Goal: Task Accomplishment & Management: Complete application form

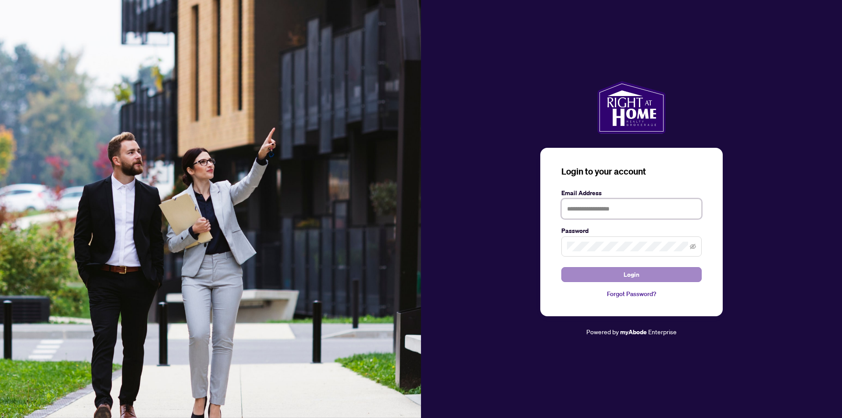
type input "**********"
click at [628, 274] on span "Login" at bounding box center [632, 275] width 16 height 14
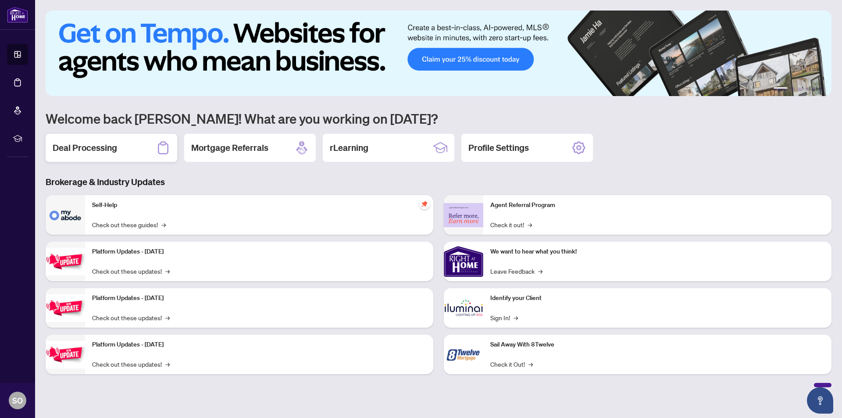
click at [81, 153] on h2 "Deal Processing" at bounding box center [85, 148] width 64 height 12
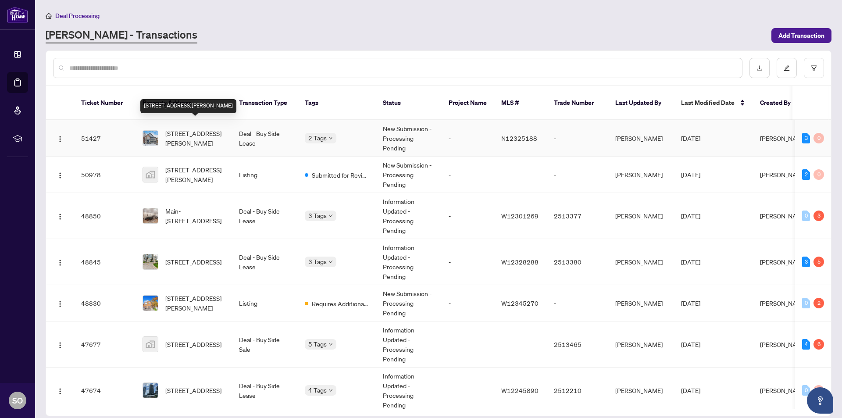
click at [192, 130] on span "[STREET_ADDRESS][PERSON_NAME]" at bounding box center [195, 138] width 60 height 19
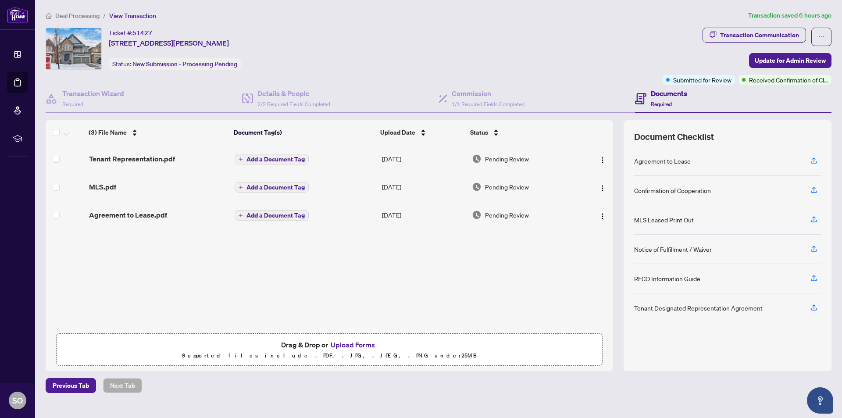
click at [67, 14] on span "Deal Processing" at bounding box center [77, 16] width 44 height 8
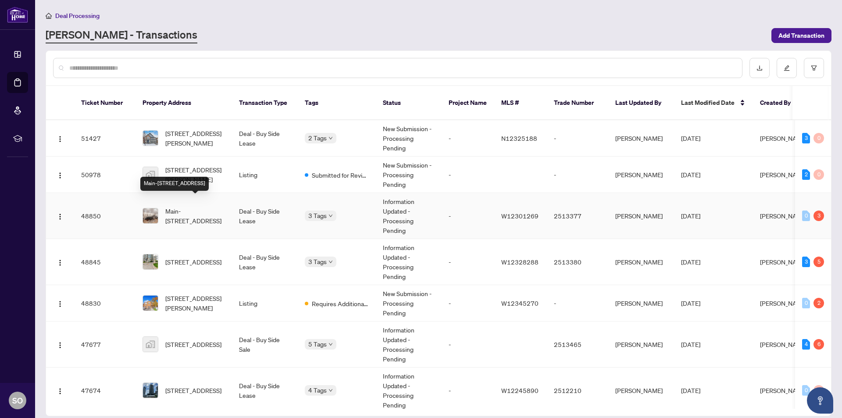
click at [184, 211] on span "Main-[STREET_ADDRESS]" at bounding box center [195, 215] width 60 height 19
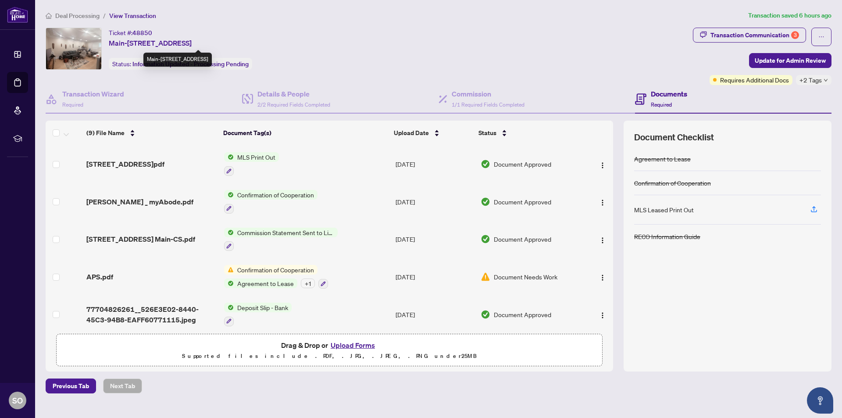
drag, startPoint x: 129, startPoint y: 40, endPoint x: 293, endPoint y: 40, distance: 164.9
click at [293, 40] on div "Ticket #: 48850 [STREET_ADDRESS] Status: Information Updated - Processing Pendi…" at bounding box center [368, 49] width 644 height 42
copy span "[STREET_ADDRESS]"
click at [349, 345] on button "Upload Forms" at bounding box center [353, 344] width 50 height 11
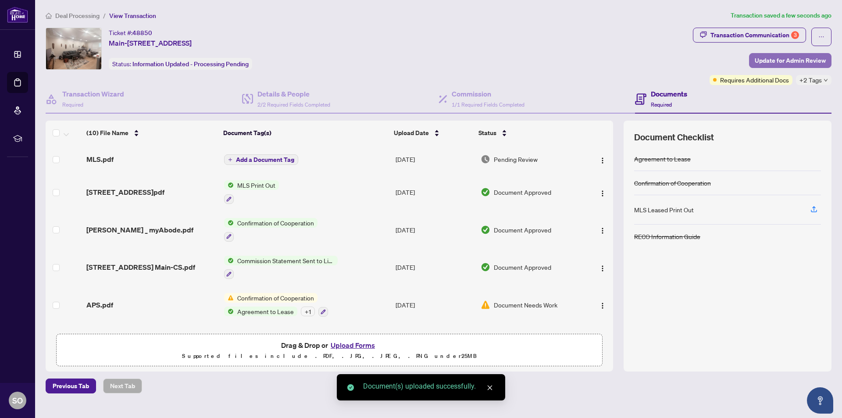
click at [803, 62] on span "Update for Admin Review" at bounding box center [790, 61] width 71 height 14
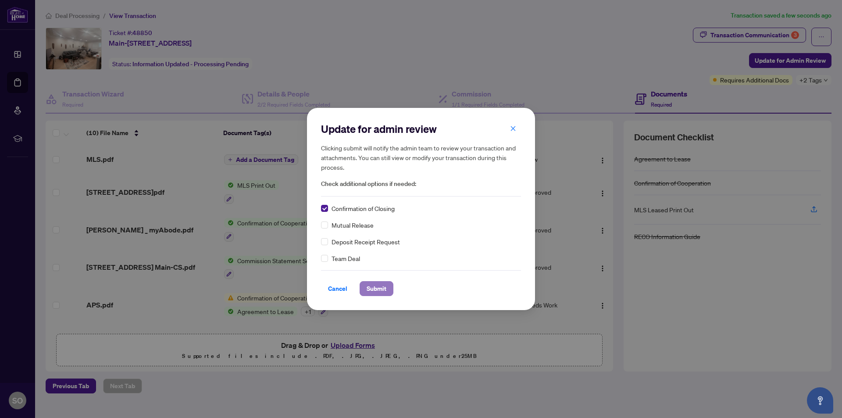
click at [383, 288] on span "Submit" at bounding box center [377, 289] width 20 height 14
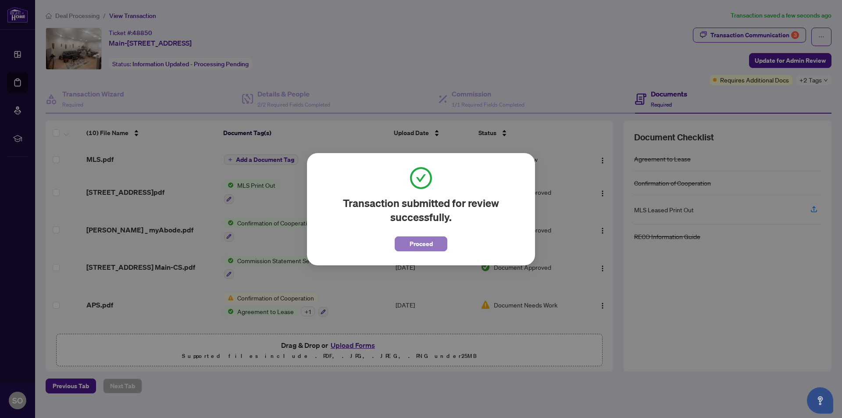
click at [425, 244] on span "Proceed" at bounding box center [421, 244] width 23 height 14
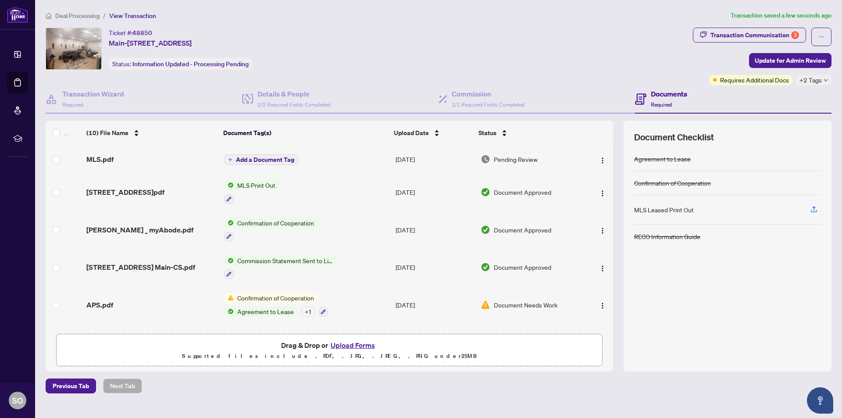
click at [80, 15] on span "Deal Processing" at bounding box center [77, 16] width 44 height 8
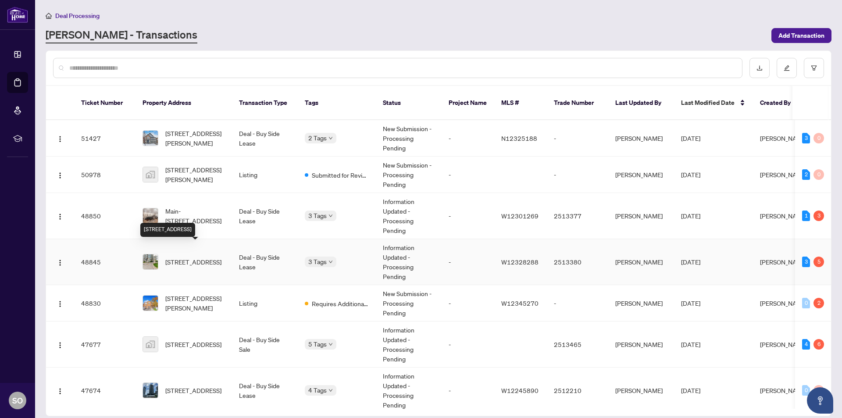
click at [182, 258] on span "[STREET_ADDRESS]" at bounding box center [193, 262] width 56 height 10
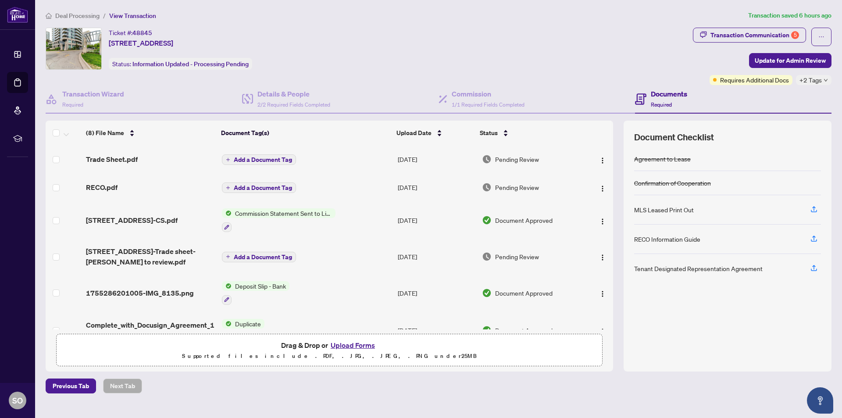
drag, startPoint x: 107, startPoint y: 42, endPoint x: 286, endPoint y: 38, distance: 179.4
click at [286, 38] on div "Ticket #: 48845 [STREET_ADDRESS] Status: Information Updated - Processing Pendi…" at bounding box center [368, 49] width 644 height 42
copy span "[STREET_ADDRESS]"
click at [349, 343] on button "Upload Forms" at bounding box center [353, 344] width 50 height 11
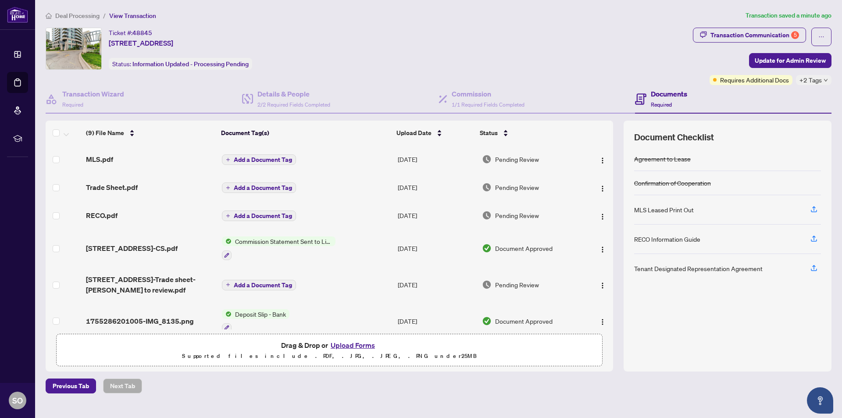
click at [347, 346] on button "Upload Forms" at bounding box center [353, 344] width 50 height 11
click at [75, 15] on span "Deal Processing" at bounding box center [77, 16] width 44 height 8
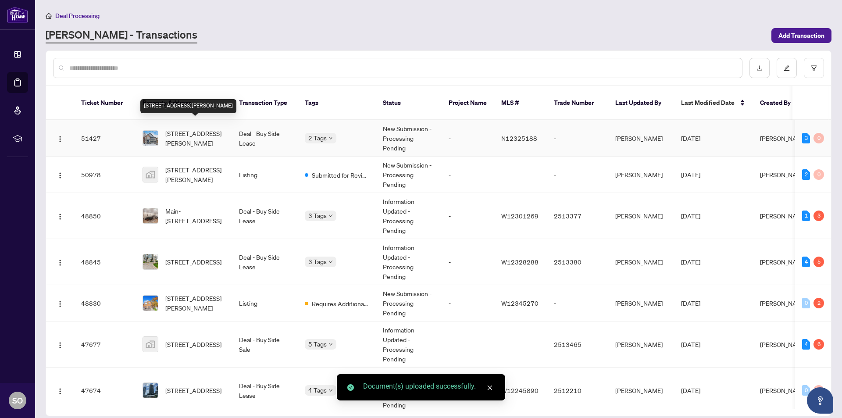
click at [189, 129] on span "[STREET_ADDRESS][PERSON_NAME]" at bounding box center [195, 138] width 60 height 19
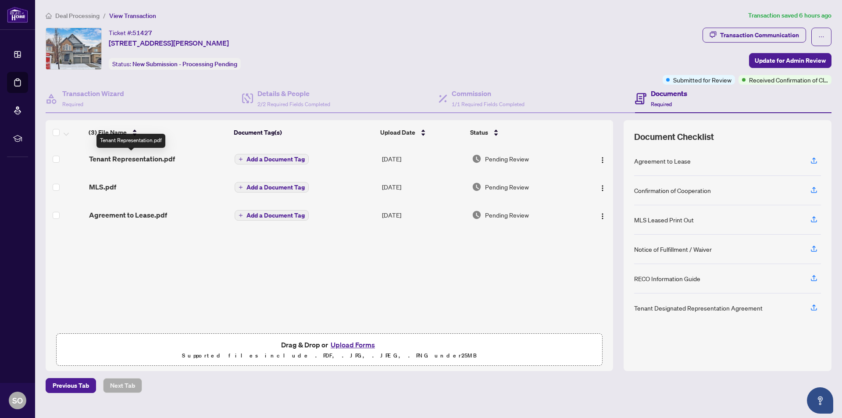
click at [123, 159] on span "Tenant Representation.pdf" at bounding box center [132, 159] width 86 height 11
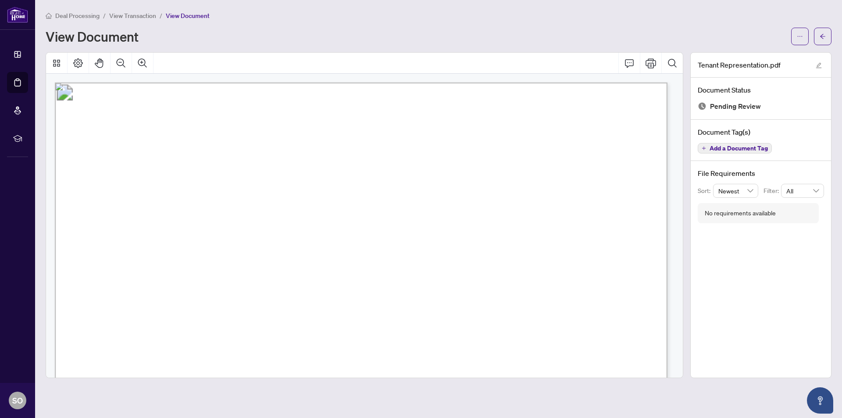
click at [63, 14] on span "Deal Processing" at bounding box center [77, 16] width 44 height 8
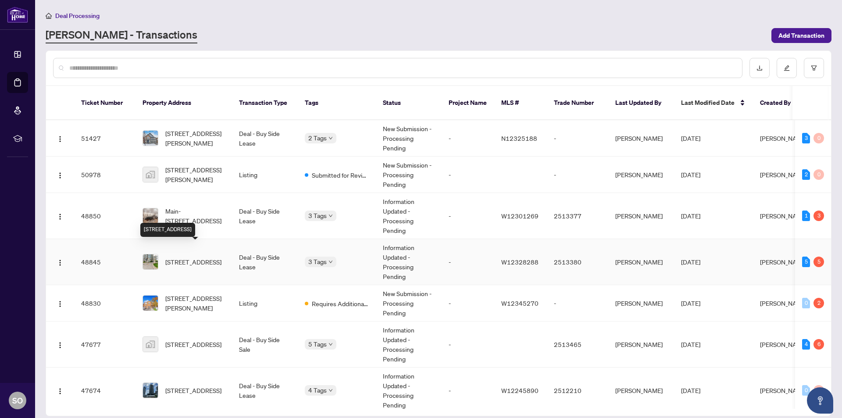
click at [182, 257] on span "[STREET_ADDRESS]" at bounding box center [193, 262] width 56 height 10
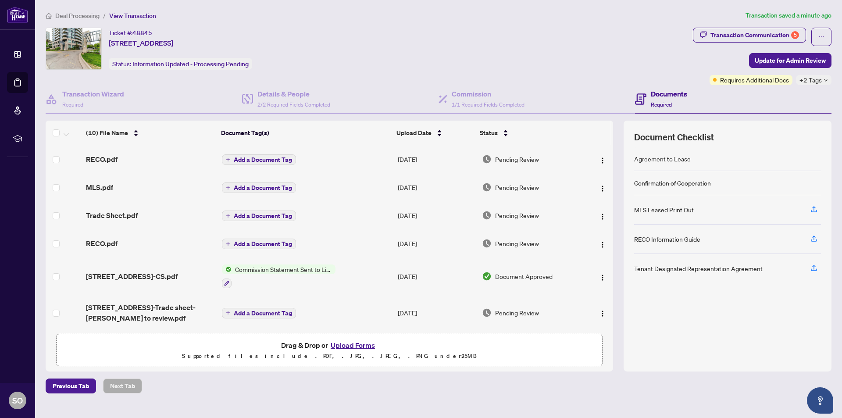
click at [346, 343] on button "Upload Forms" at bounding box center [353, 344] width 50 height 11
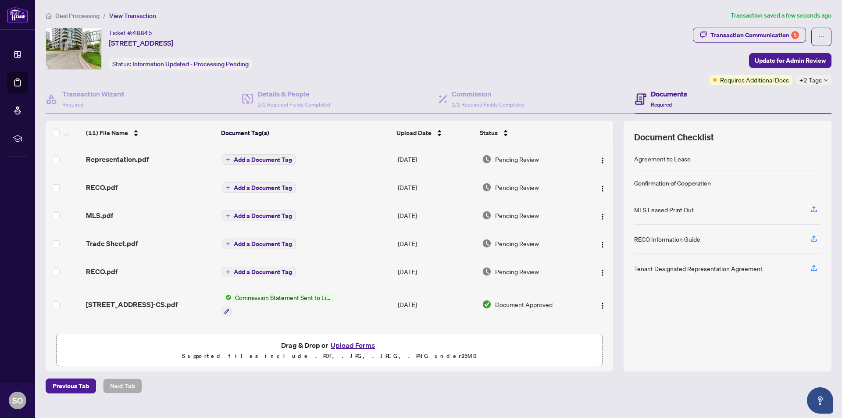
click at [345, 346] on button "Upload Forms" at bounding box center [353, 344] width 50 height 11
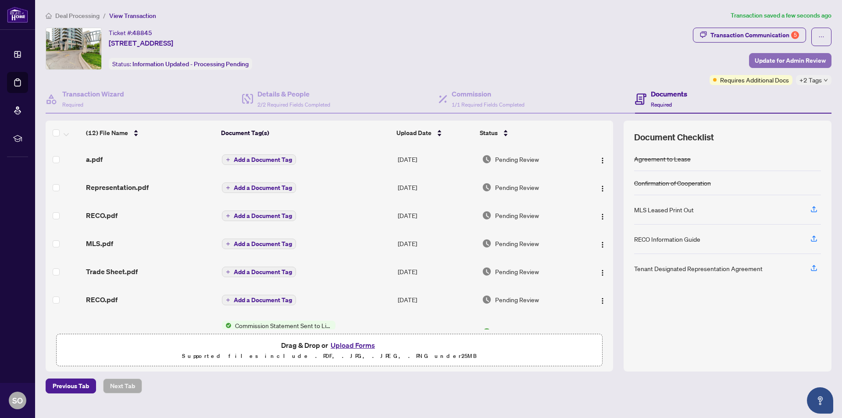
click at [771, 62] on span "Update for Admin Review" at bounding box center [790, 61] width 71 height 14
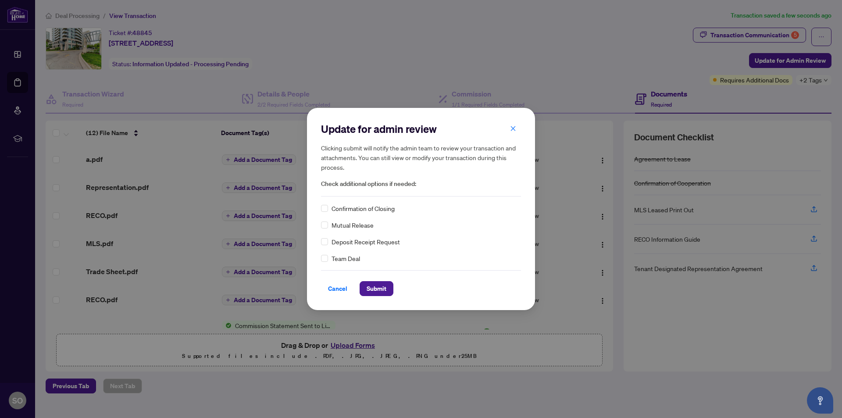
click at [329, 207] on div "Confirmation of Closing" at bounding box center [421, 209] width 200 height 10
click at [329, 209] on div "Confirmation of Closing" at bounding box center [421, 209] width 200 height 10
click at [378, 289] on span "Submit" at bounding box center [377, 289] width 20 height 14
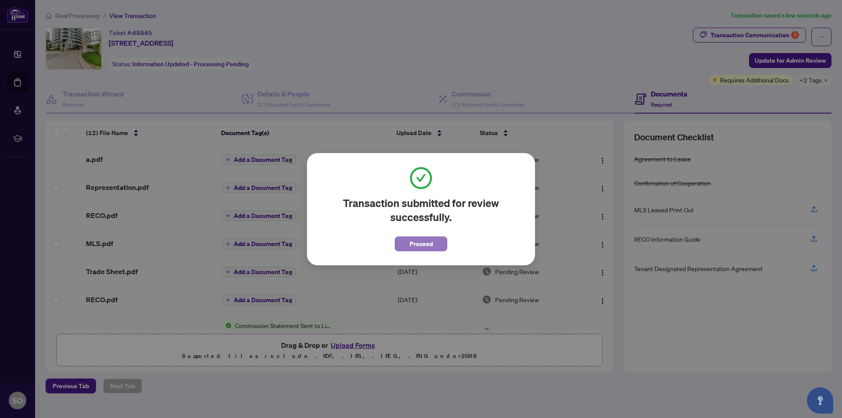
click at [429, 246] on span "Proceed" at bounding box center [421, 244] width 23 height 14
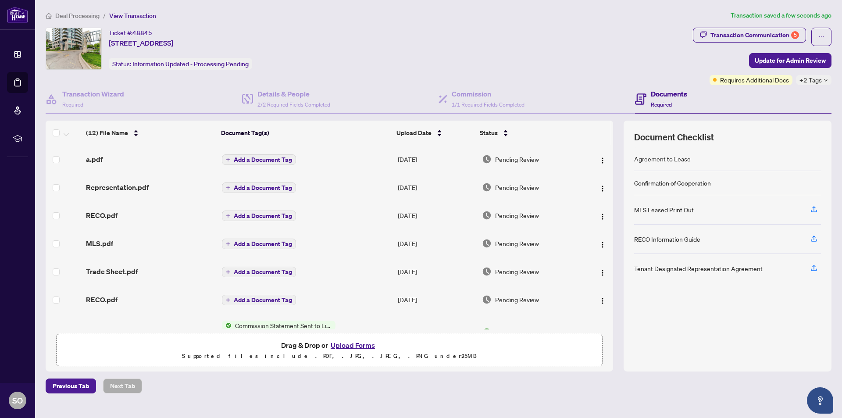
click at [68, 18] on span "Deal Processing" at bounding box center [77, 16] width 44 height 8
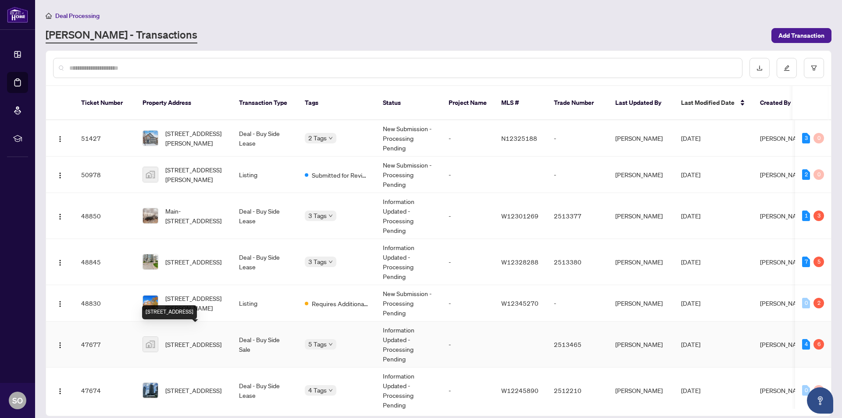
click at [196, 339] on span "[STREET_ADDRESS]" at bounding box center [193, 344] width 56 height 10
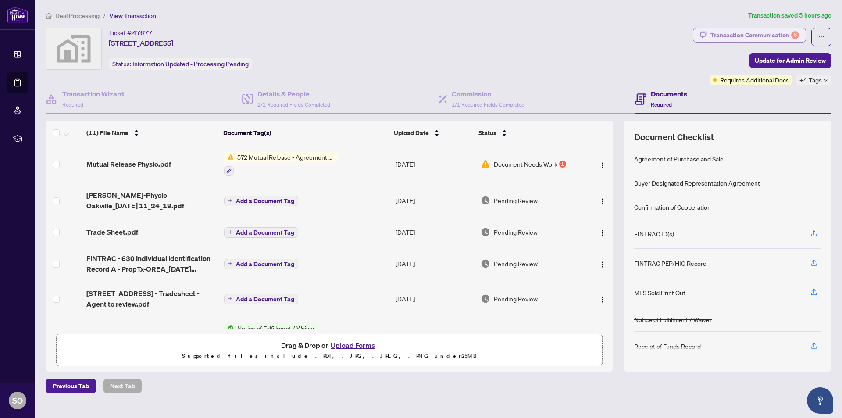
click at [761, 38] on div "Transaction Communication 6" at bounding box center [755, 35] width 89 height 14
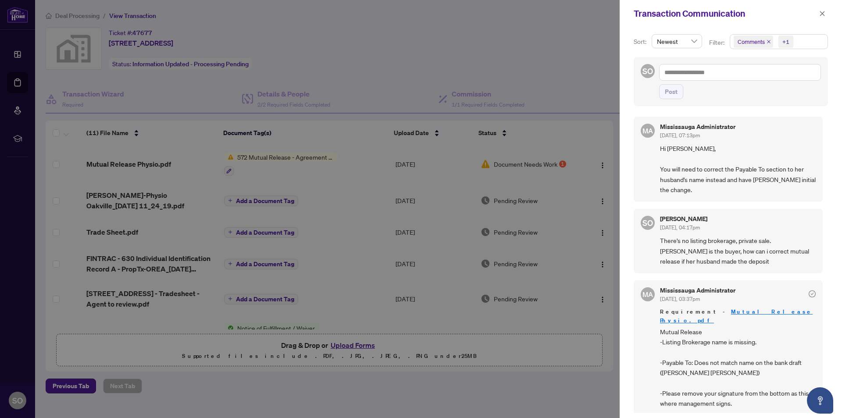
click at [347, 56] on div at bounding box center [421, 209] width 842 height 418
click at [532, 78] on div at bounding box center [421, 209] width 842 height 418
click at [76, 15] on div at bounding box center [421, 209] width 842 height 418
click at [78, 14] on div at bounding box center [421, 209] width 842 height 418
click at [824, 15] on icon "close" at bounding box center [822, 13] width 5 height 5
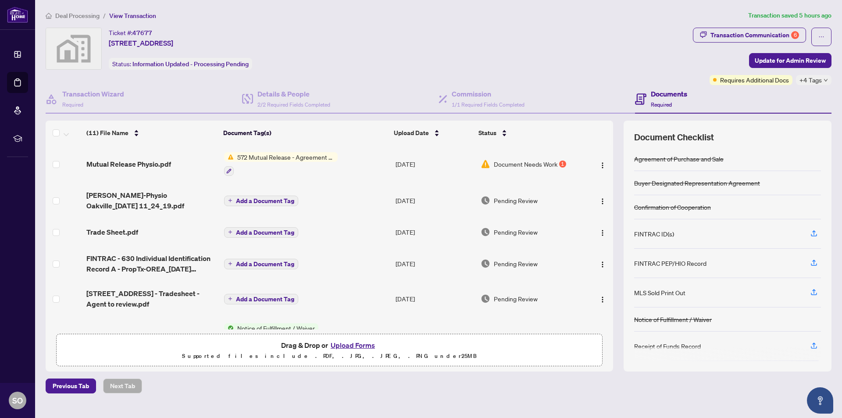
click at [74, 16] on span "Deal Processing" at bounding box center [77, 16] width 44 height 8
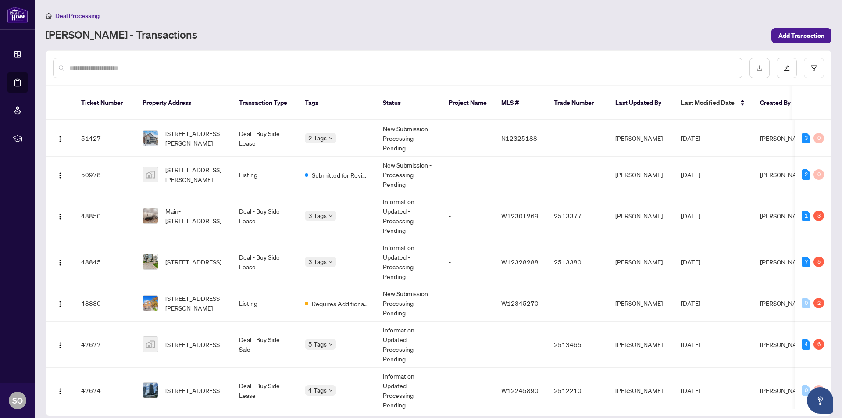
click at [137, 74] on div at bounding box center [397, 68] width 689 height 20
click at [137, 73] on div at bounding box center [397, 68] width 689 height 20
click at [136, 67] on input "text" at bounding box center [402, 68] width 666 height 10
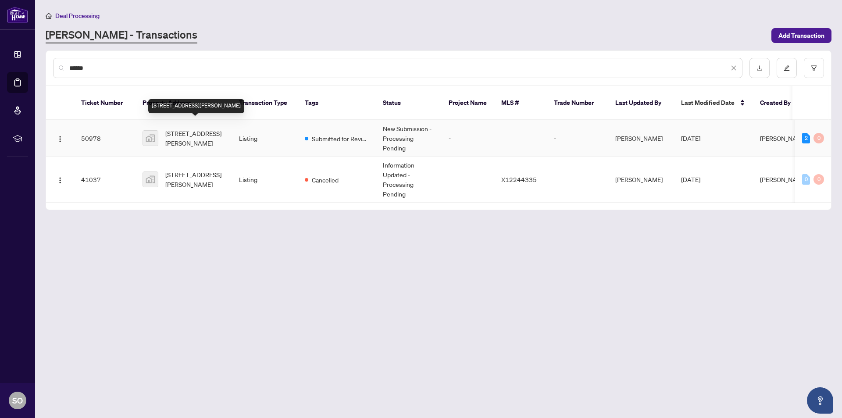
type input "******"
click at [176, 130] on span "[STREET_ADDRESS][PERSON_NAME]" at bounding box center [195, 138] width 60 height 19
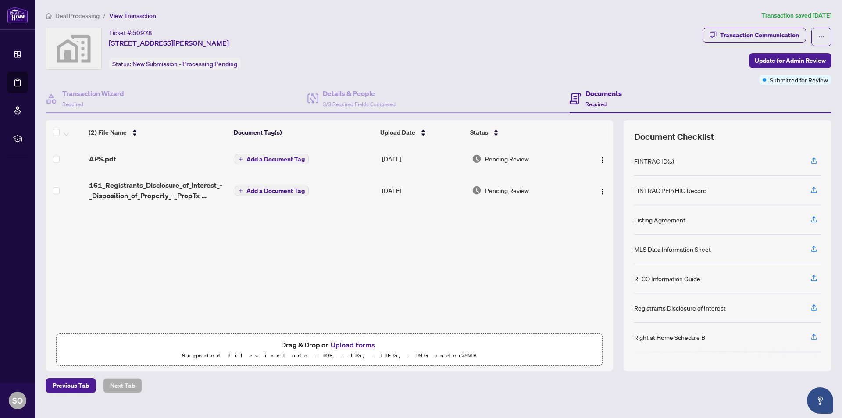
click at [98, 156] on span "APS.pdf" at bounding box center [102, 159] width 27 height 11
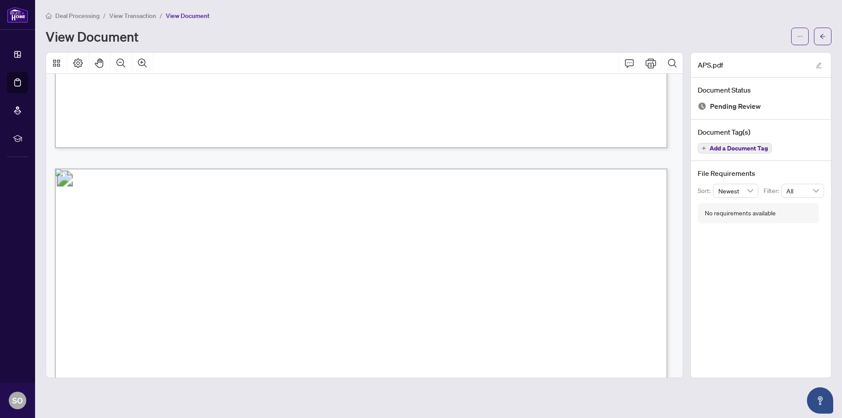
scroll to position [10833, 0]
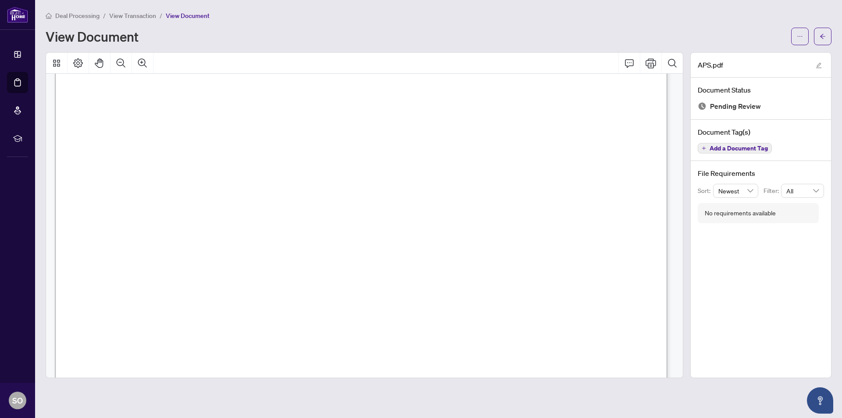
click at [70, 17] on span "Deal Processing" at bounding box center [77, 16] width 44 height 8
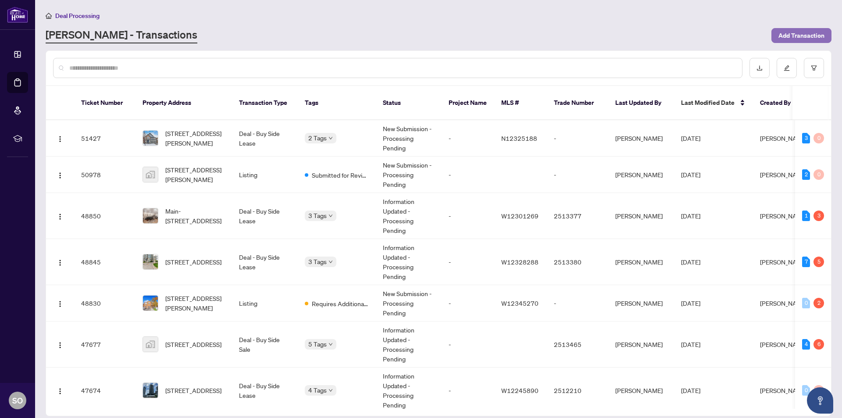
click at [796, 36] on span "Add Transaction" at bounding box center [802, 36] width 46 height 14
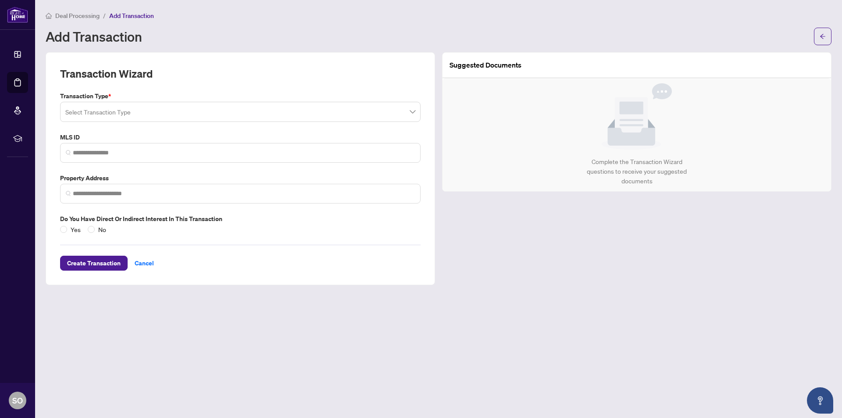
click at [101, 111] on input "search" at bounding box center [236, 113] width 342 height 19
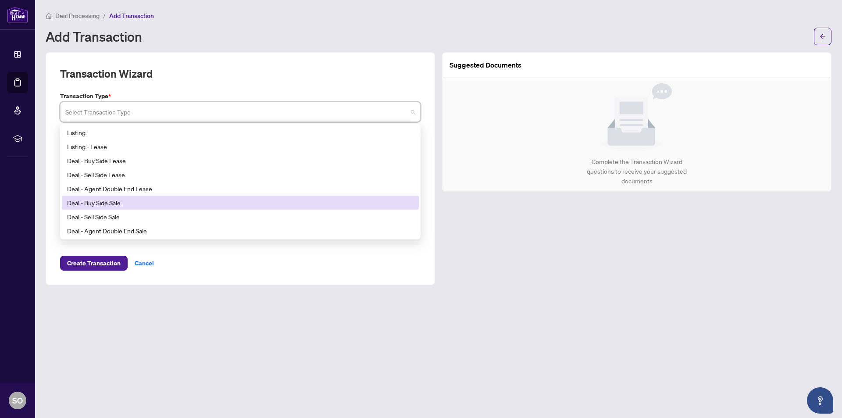
click at [105, 204] on div "Deal - Buy Side Sale" at bounding box center [240, 203] width 346 height 10
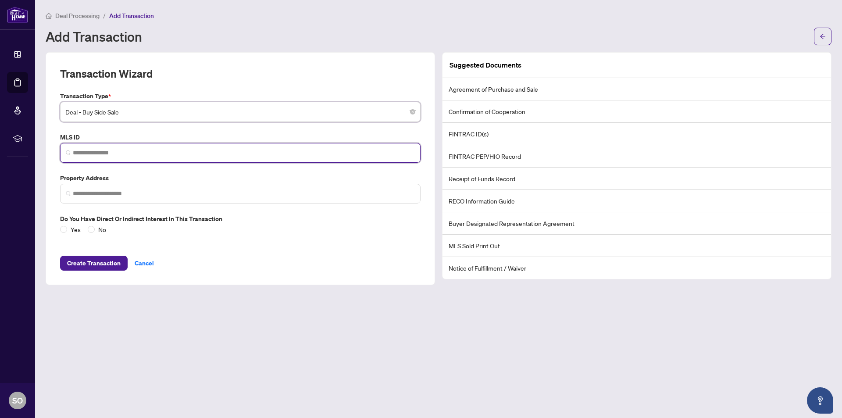
click at [82, 152] on input "search" at bounding box center [244, 152] width 342 height 9
paste input "*********"
type input "*********"
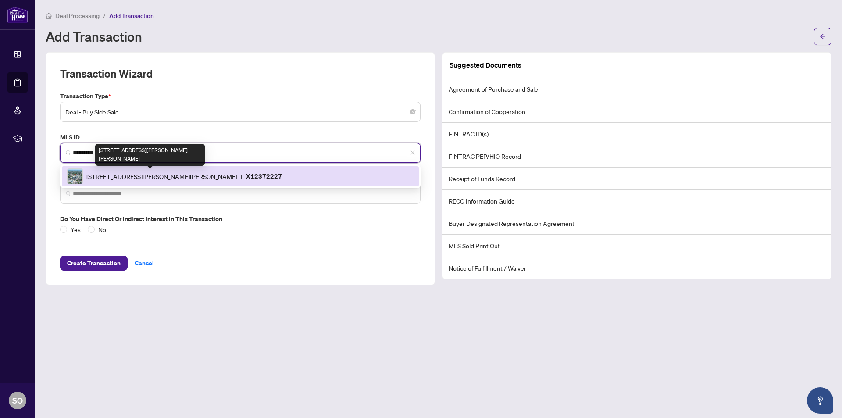
click at [162, 178] on span "[STREET_ADDRESS][PERSON_NAME][PERSON_NAME]" at bounding box center [161, 176] width 151 height 10
type input "**********"
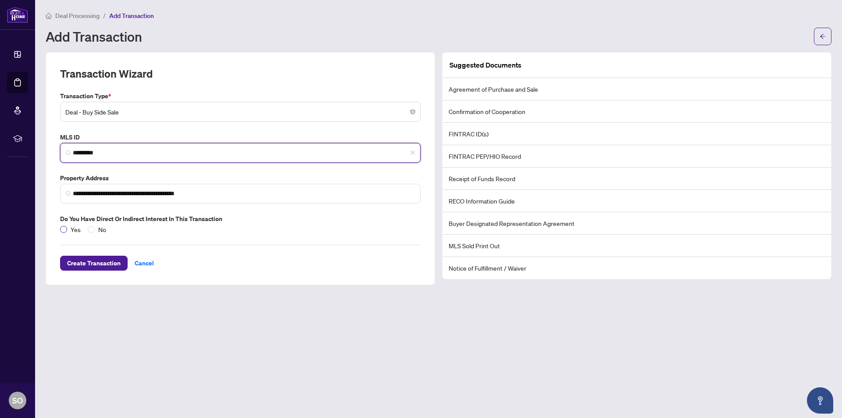
type input "*********"
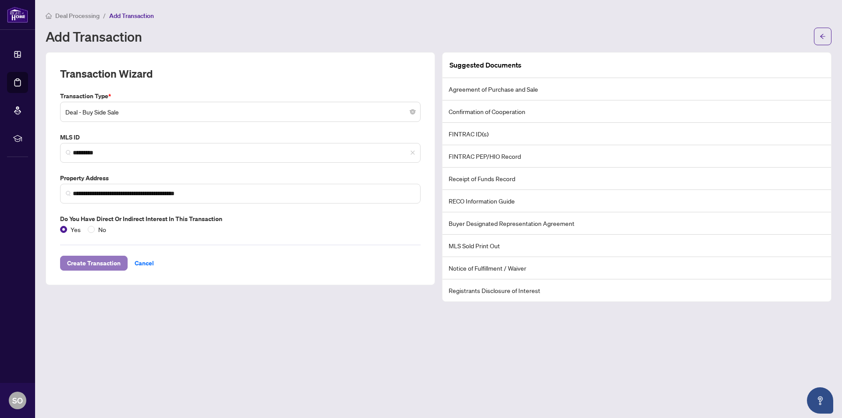
click at [86, 263] on span "Create Transaction" at bounding box center [94, 263] width 54 height 14
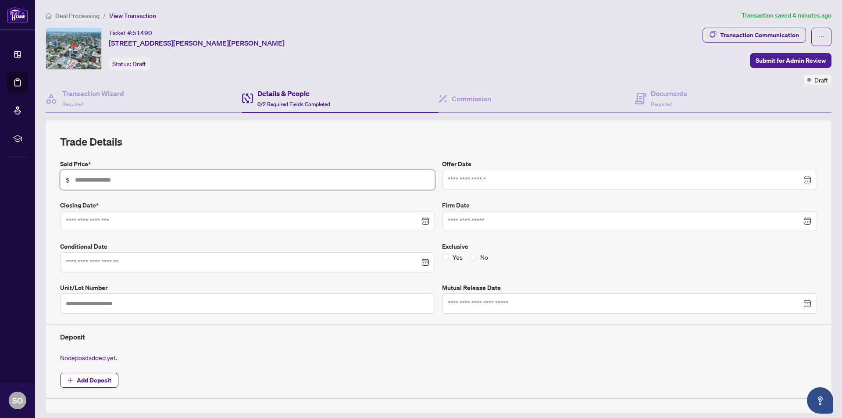
click at [108, 181] on input "text" at bounding box center [252, 180] width 354 height 10
type input "*******"
click at [204, 137] on h2 "Trade Details" at bounding box center [438, 142] width 757 height 14
click at [464, 179] on input at bounding box center [625, 180] width 354 height 10
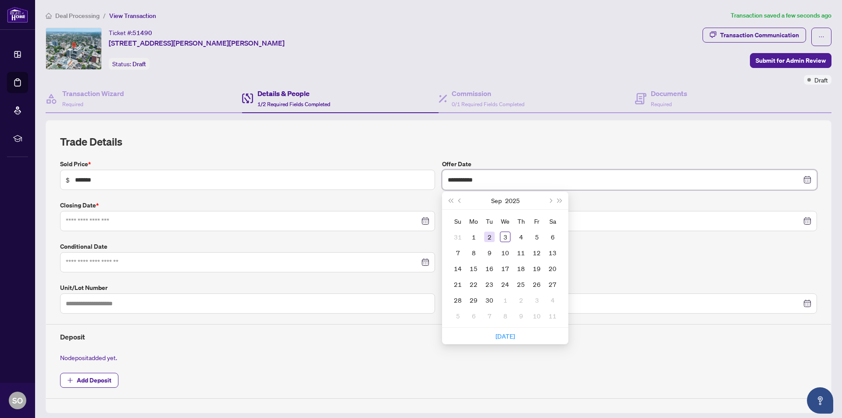
type input "**********"
click at [488, 239] on div "2" at bounding box center [489, 237] width 11 height 11
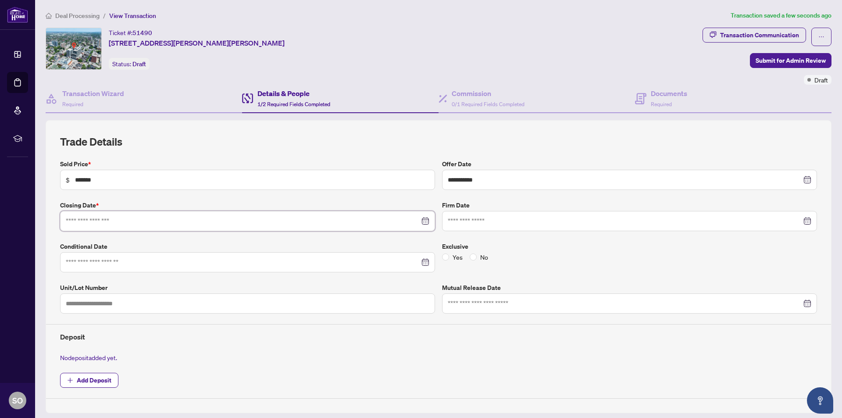
click at [81, 221] on input at bounding box center [243, 221] width 354 height 10
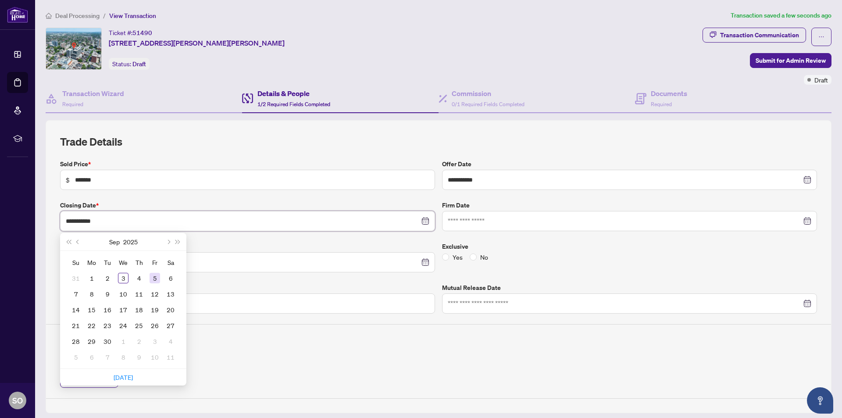
type input "**********"
click at [179, 243] on button "Next year (Control + right)" at bounding box center [178, 242] width 10 height 18
type input "**********"
click at [167, 240] on button "Next month (PageDown)" at bounding box center [168, 242] width 10 height 18
type input "**********"
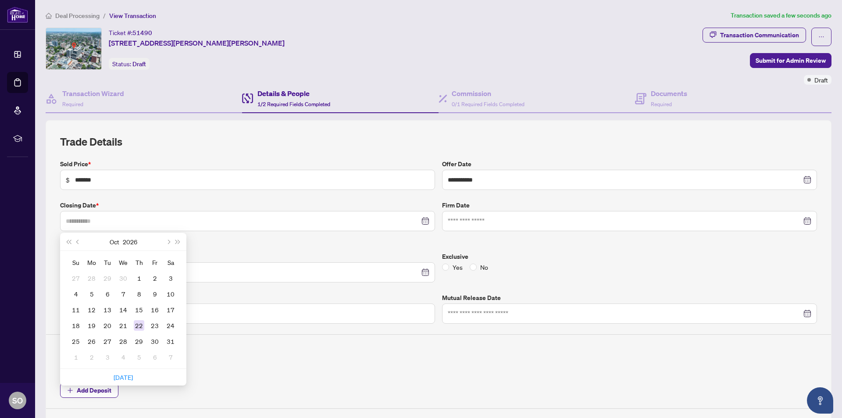
click at [137, 326] on div "22" at bounding box center [139, 325] width 11 height 11
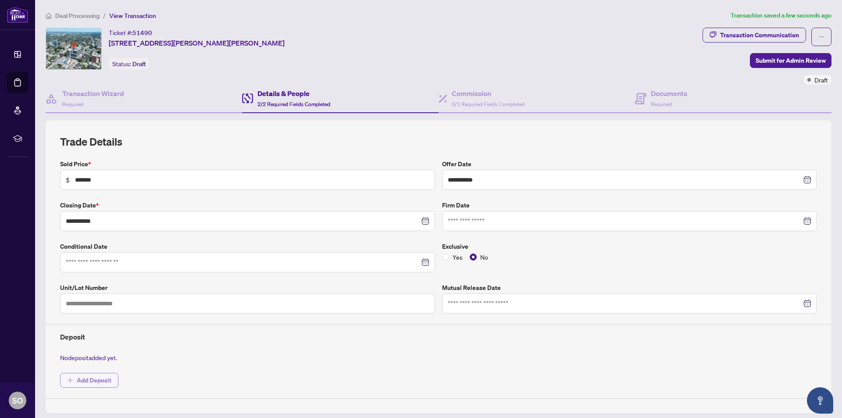
click at [82, 381] on span "Add Deposit" at bounding box center [94, 380] width 35 height 14
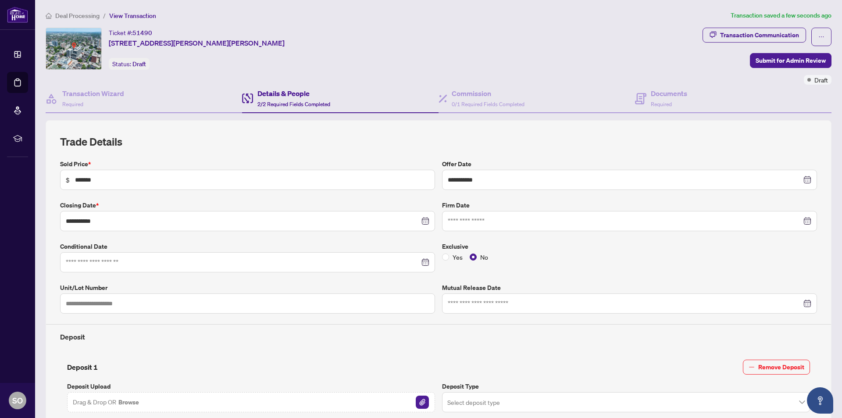
scroll to position [132, 0]
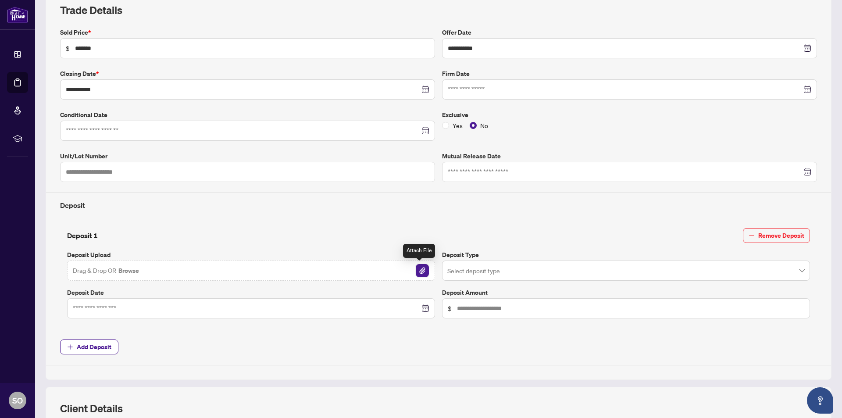
click at [422, 272] on img "button" at bounding box center [422, 270] width 13 height 13
click at [476, 311] on input "text" at bounding box center [630, 309] width 347 height 10
type input "*****"
click at [489, 271] on input "search" at bounding box center [622, 271] width 350 height 19
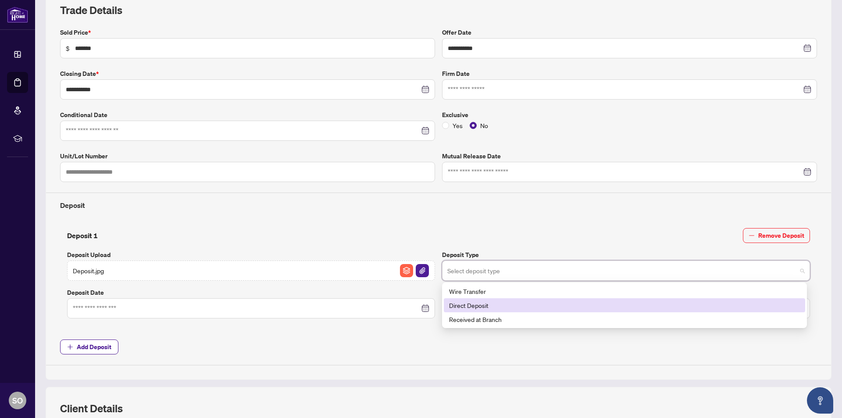
click at [497, 306] on div "Direct Deposit" at bounding box center [624, 305] width 351 height 10
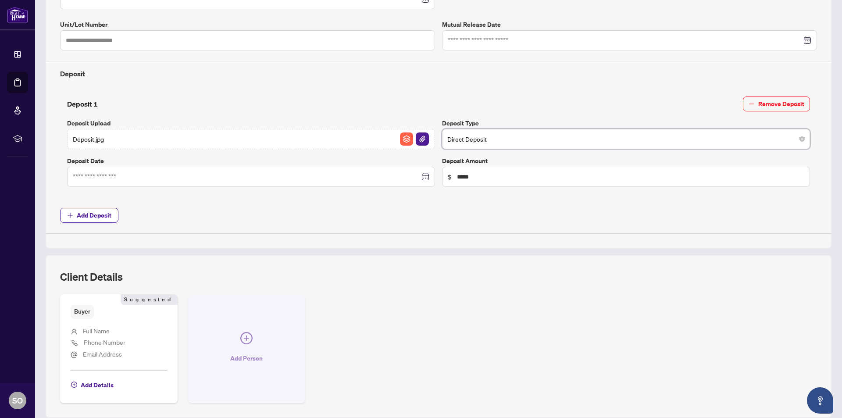
scroll to position [295, 0]
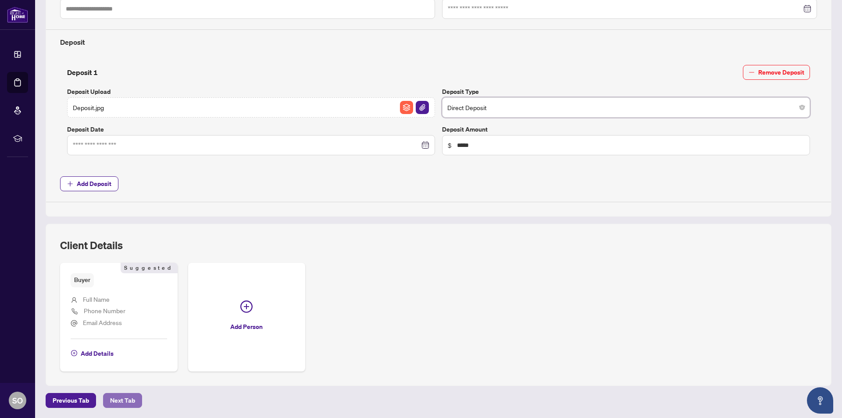
click at [119, 403] on span "Next Tab" at bounding box center [122, 400] width 25 height 14
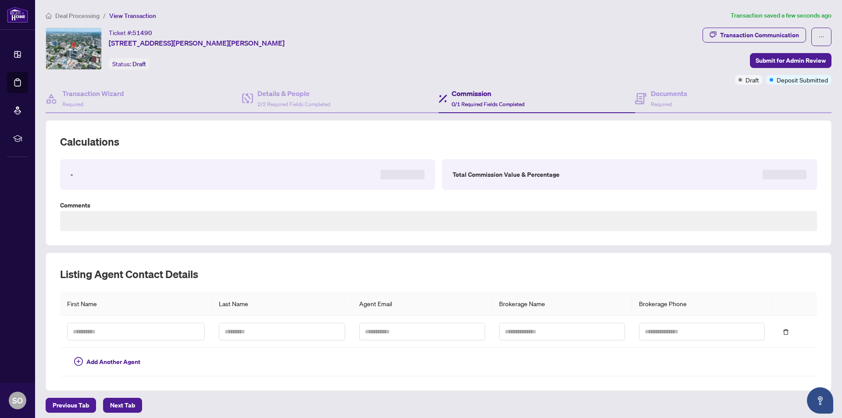
type textarea "**********"
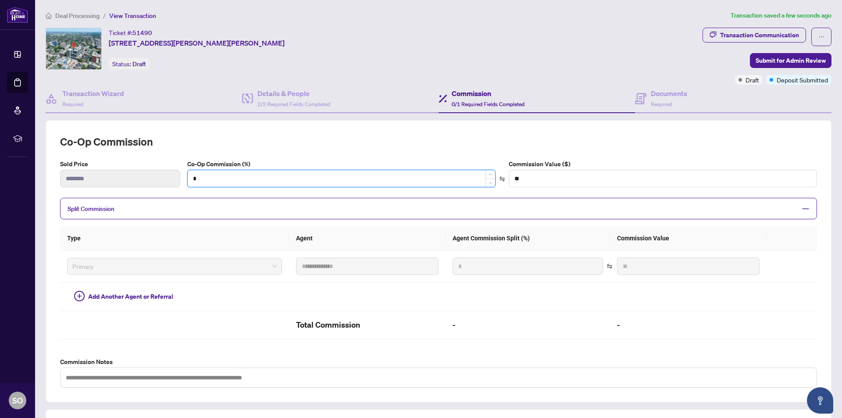
click at [228, 181] on input "*" at bounding box center [341, 178] width 307 height 17
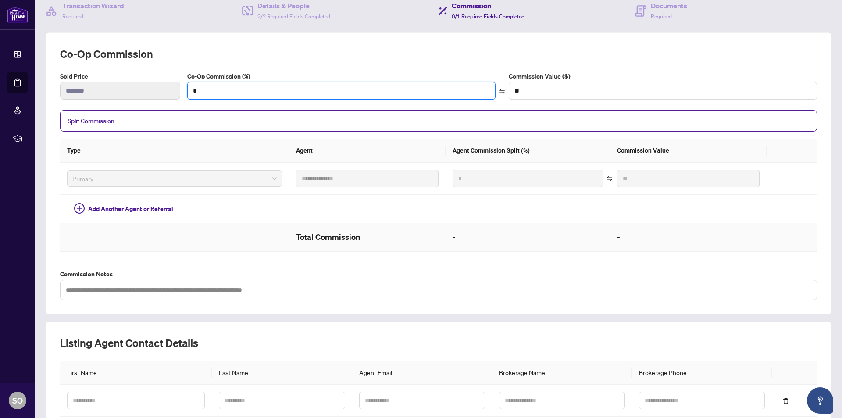
scroll to position [161, 0]
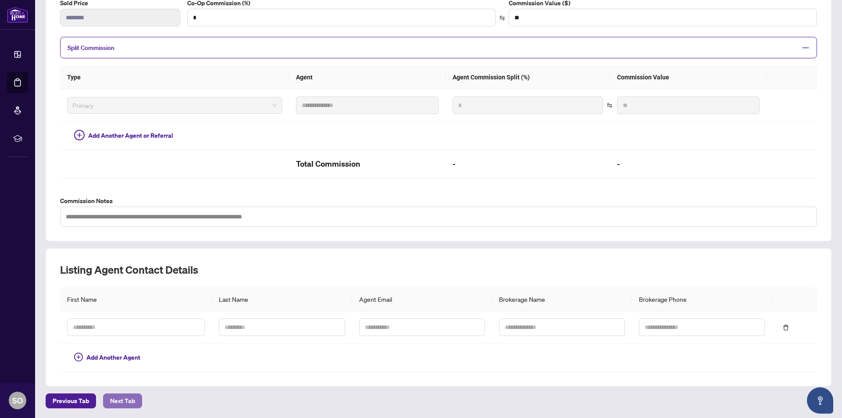
click at [118, 398] on span "Next Tab" at bounding box center [122, 401] width 25 height 14
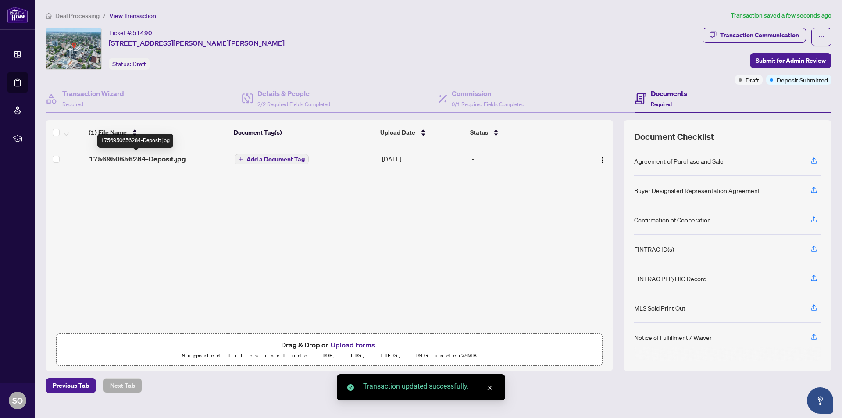
click at [132, 157] on span "1756950656284-Deposit.jpg" at bounding box center [137, 159] width 97 height 11
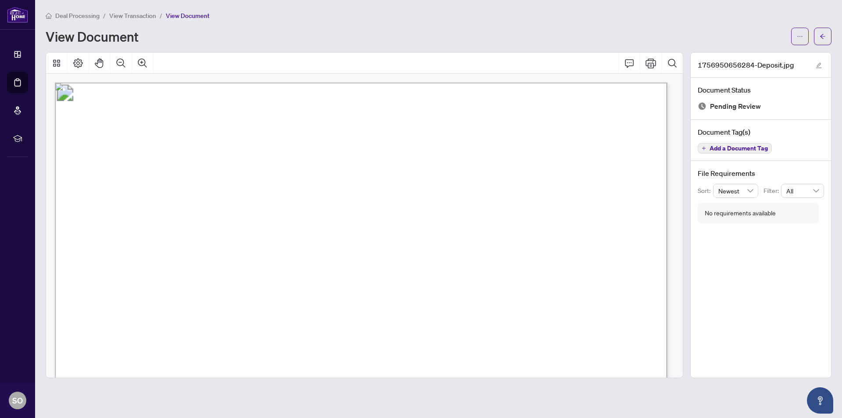
click at [137, 15] on span "View Transaction" at bounding box center [132, 16] width 47 height 8
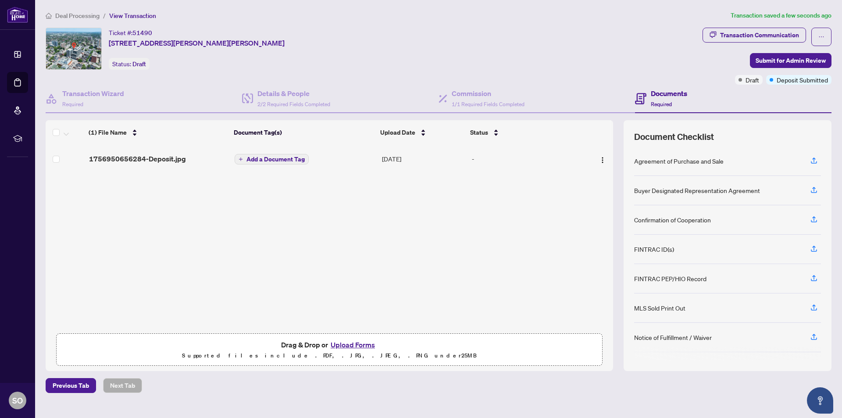
click at [359, 344] on button "Upload Forms" at bounding box center [353, 344] width 50 height 11
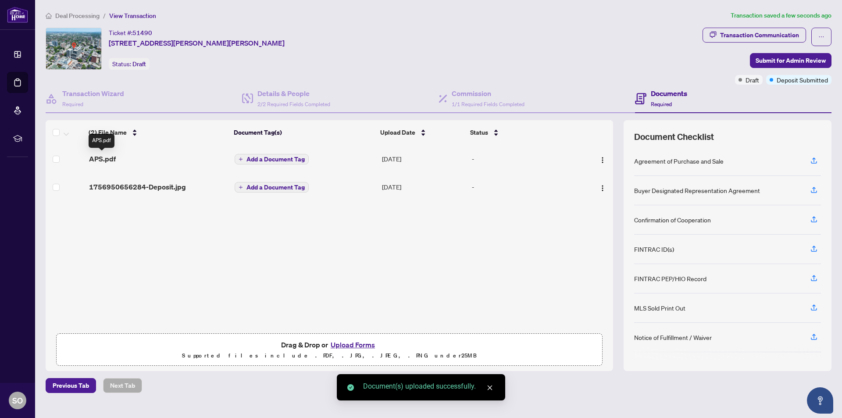
click at [106, 155] on span "APS.pdf" at bounding box center [102, 159] width 27 height 11
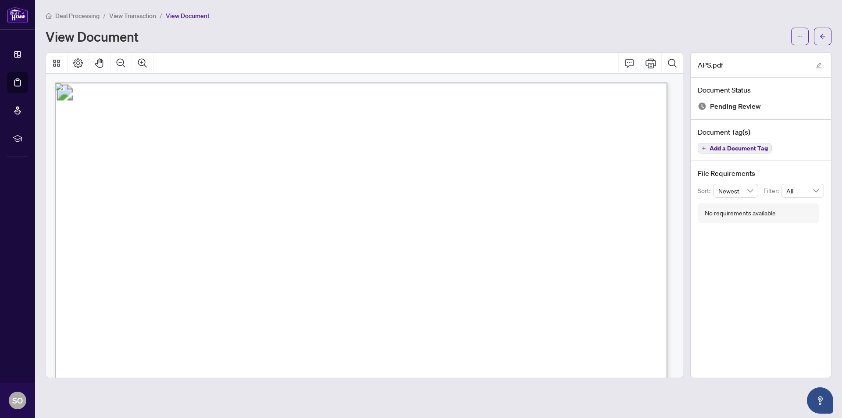
click at [125, 14] on span "View Transaction" at bounding box center [132, 16] width 47 height 8
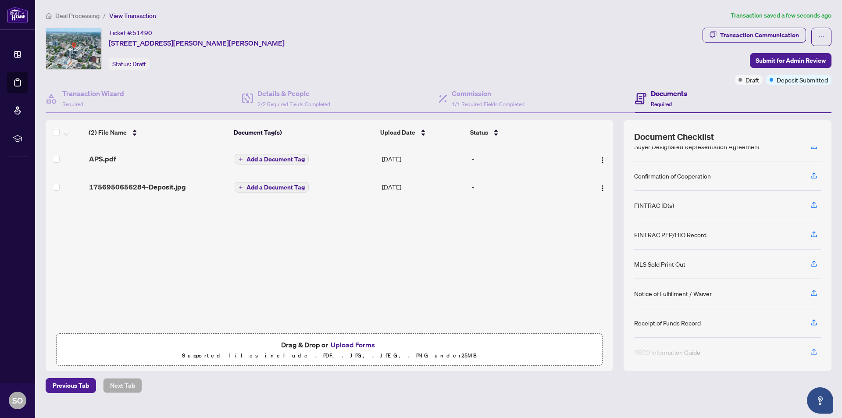
scroll to position [83, 0]
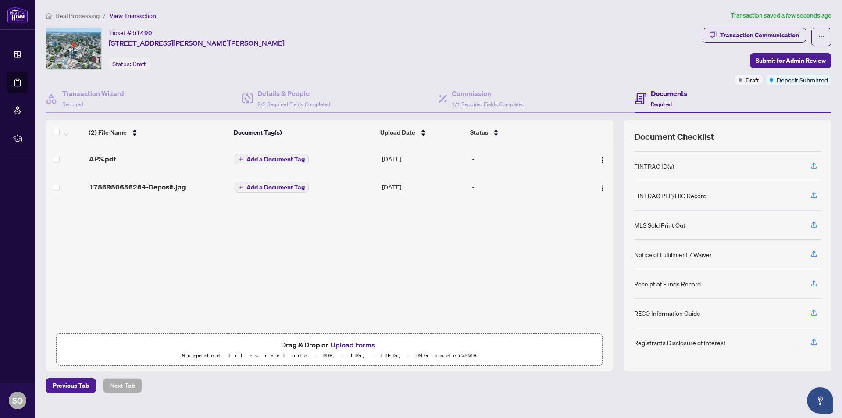
click at [348, 342] on button "Upload Forms" at bounding box center [353, 344] width 50 height 11
